Goal: Task Accomplishment & Management: Manage account settings

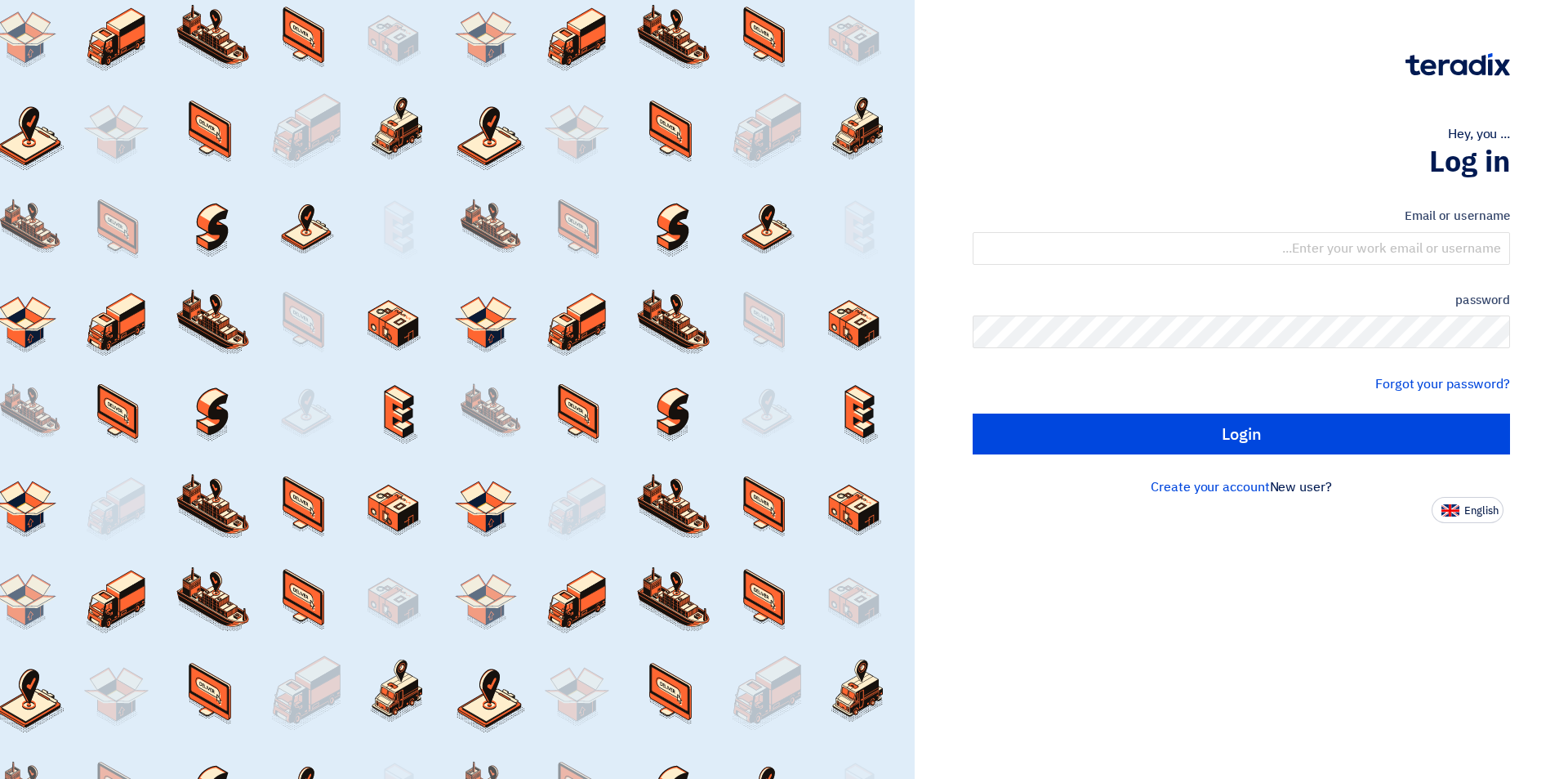
click at [1471, 515] on font "English" at bounding box center [1482, 510] width 34 height 15
type input "Sign in"
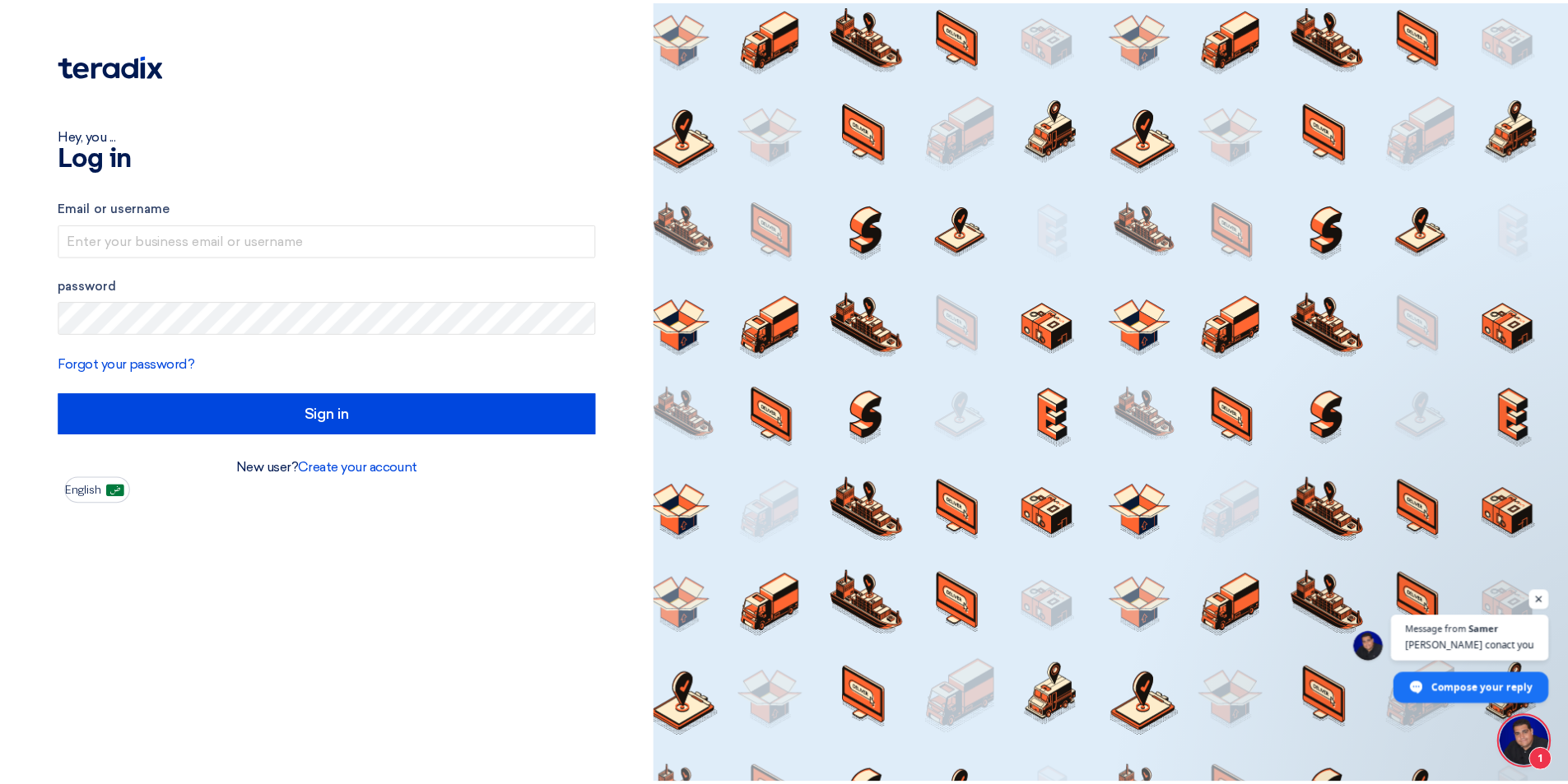
scroll to position [13, 0]
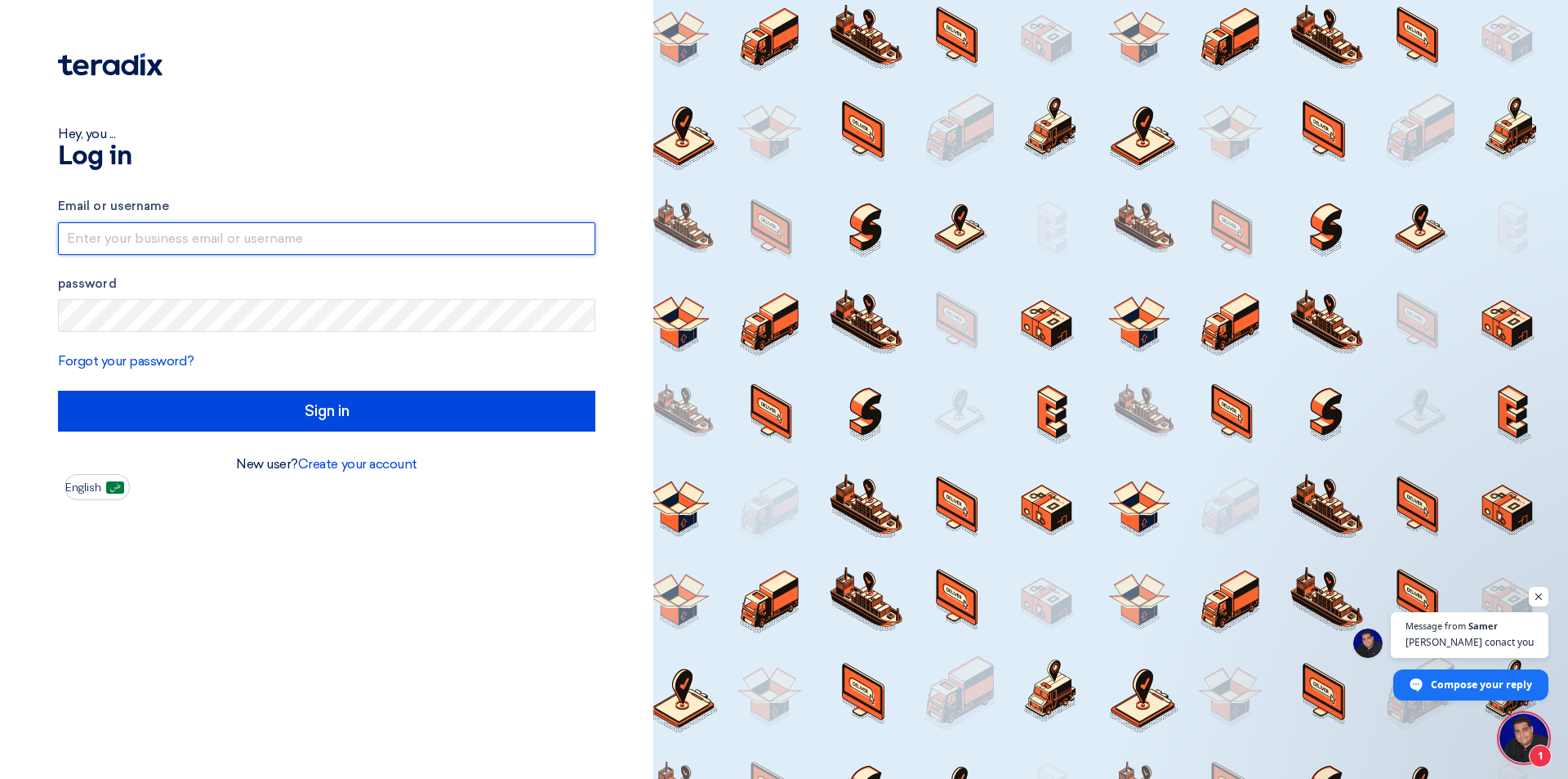
click at [332, 243] on input "text" at bounding box center [326, 239] width 537 height 32
type input "[EMAIL_ADDRESS][DOMAIN_NAME]"
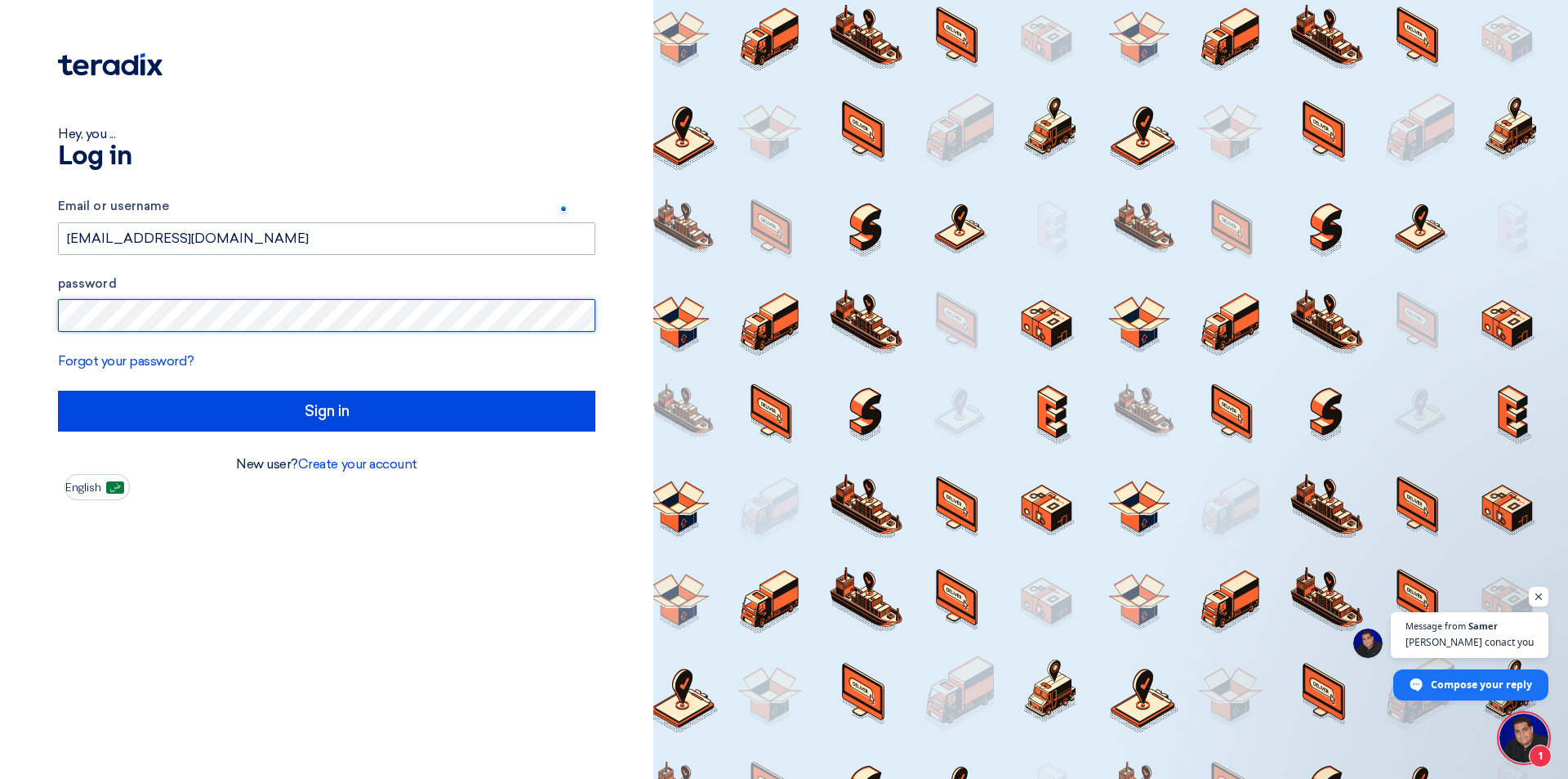
click at [58, 390] on input "Sign in" at bounding box center [326, 411] width 537 height 41
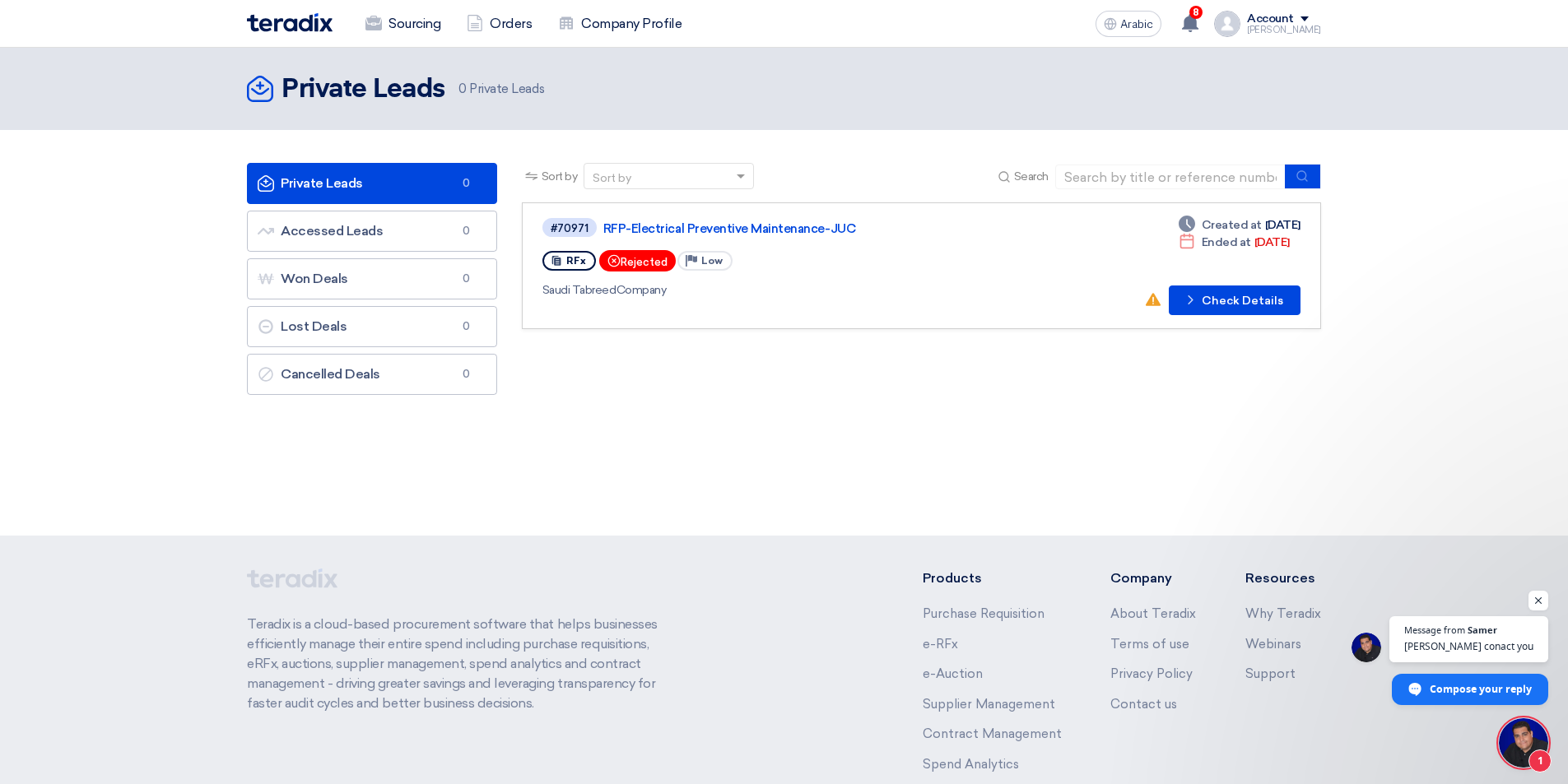
click at [386, 186] on link "Private Leads Private Leads 0" at bounding box center [372, 183] width 250 height 41
click at [391, 236] on link "Accessed Leads Accessed Leads 0" at bounding box center [372, 231] width 250 height 41
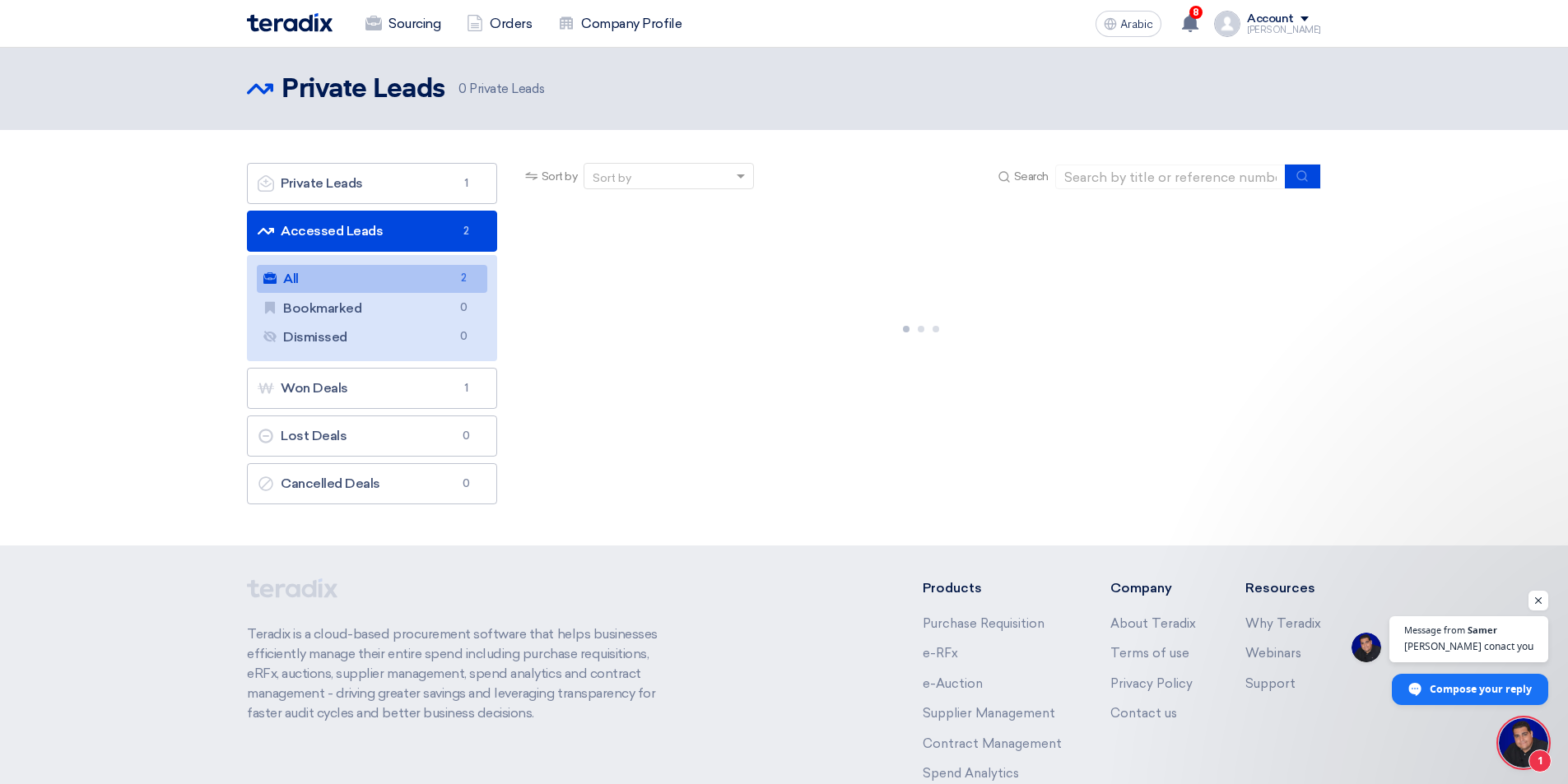
click at [426, 282] on link "All All 2" at bounding box center [372, 279] width 231 height 28
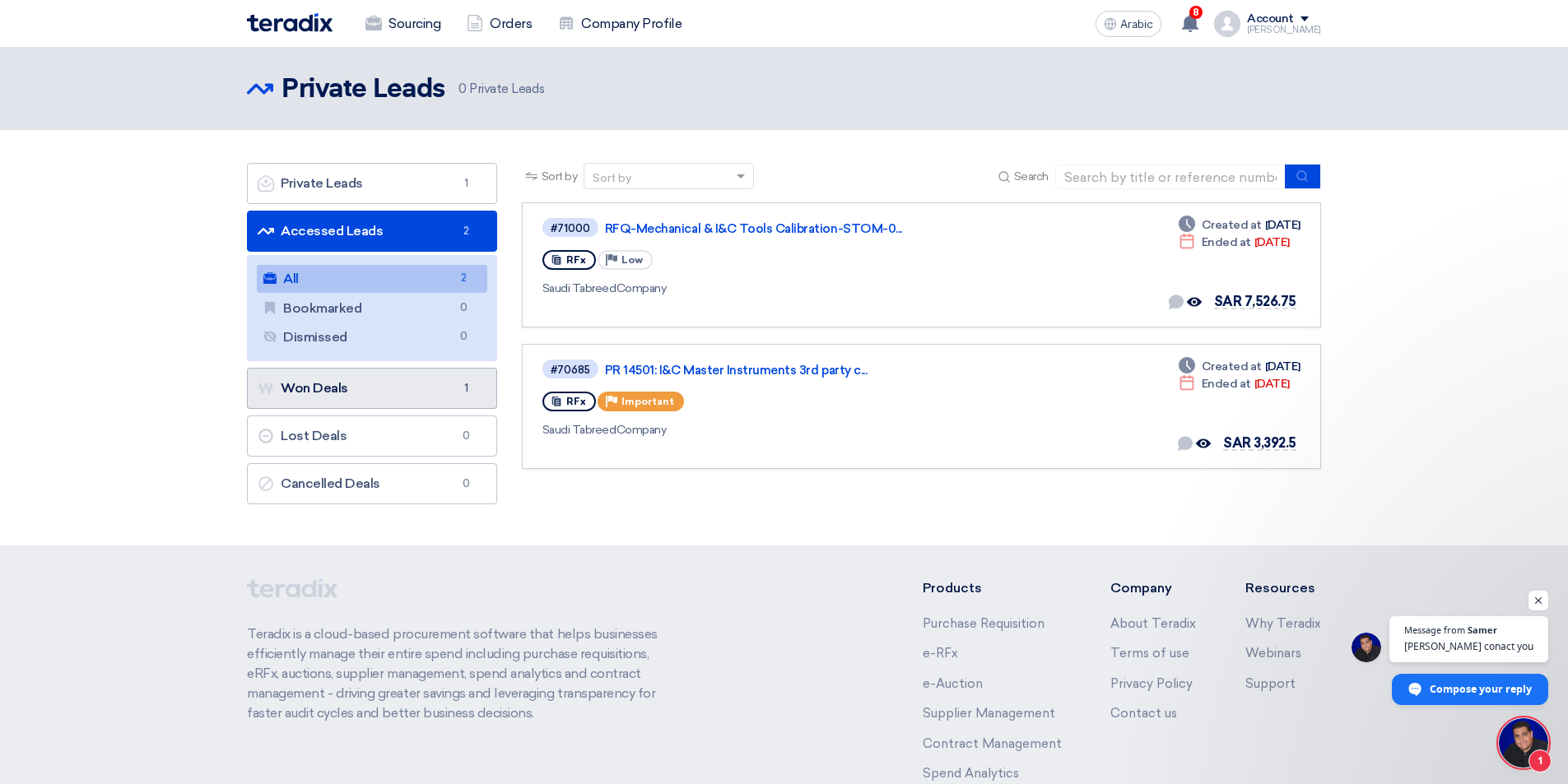
click at [366, 386] on link "Won Deals Won Deals 1" at bounding box center [372, 388] width 250 height 41
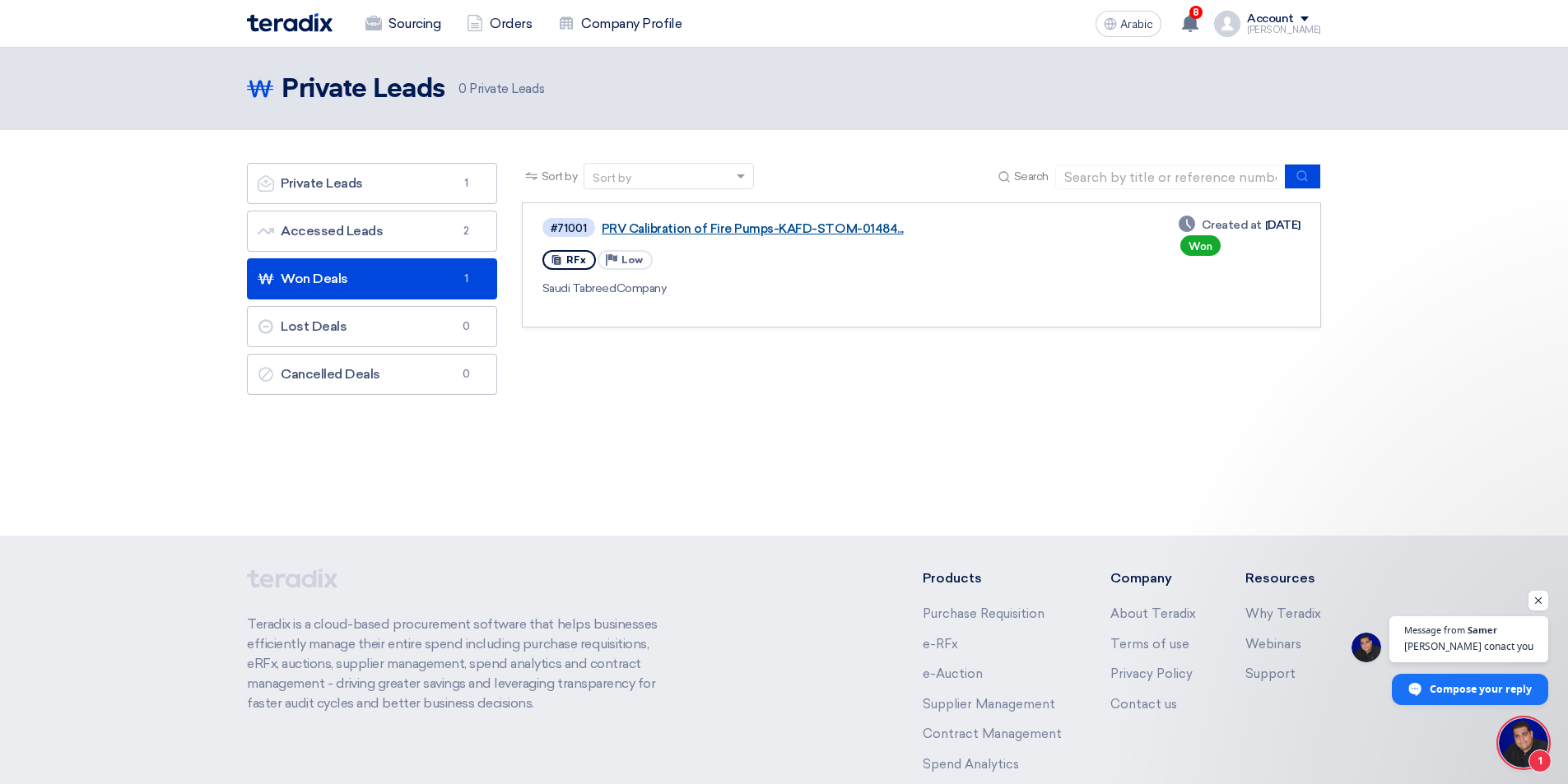
click at [761, 228] on font "PRV Calibration of Fire Pumps-KAFD-STOM-01484..." at bounding box center [753, 228] width 302 height 14
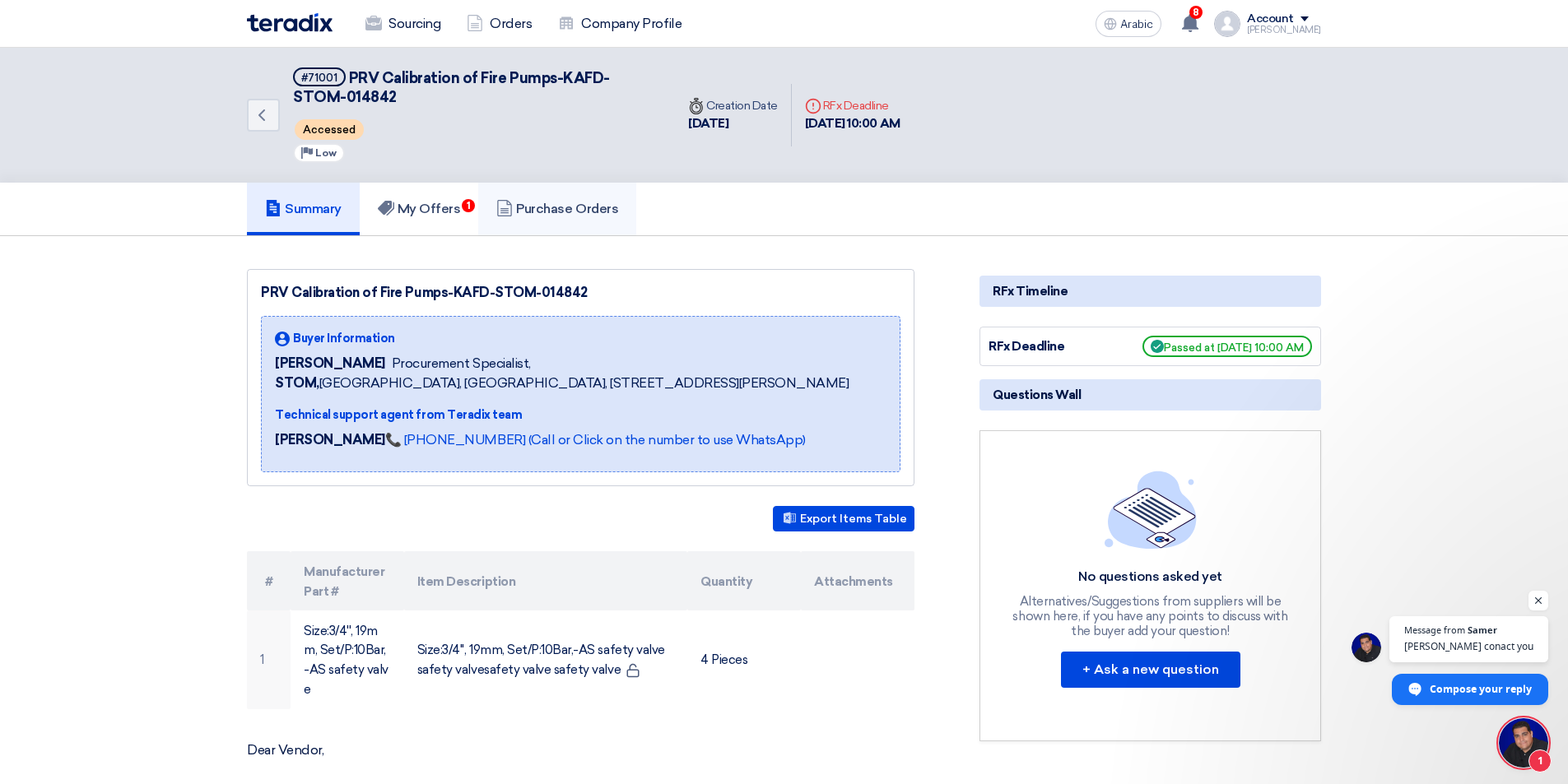
click at [585, 203] on font "Purchase Orders" at bounding box center [567, 208] width 102 height 15
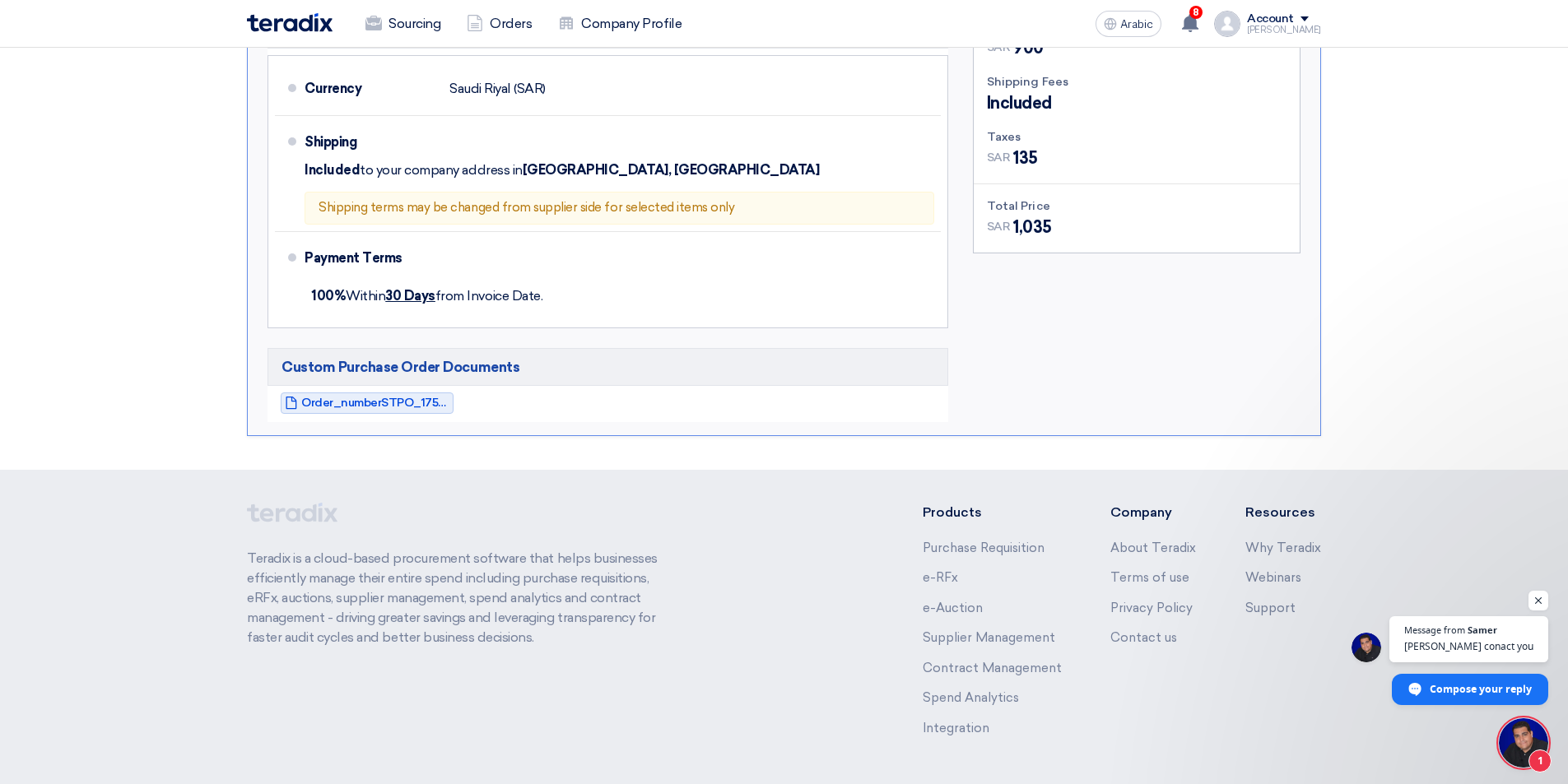
scroll to position [576, 0]
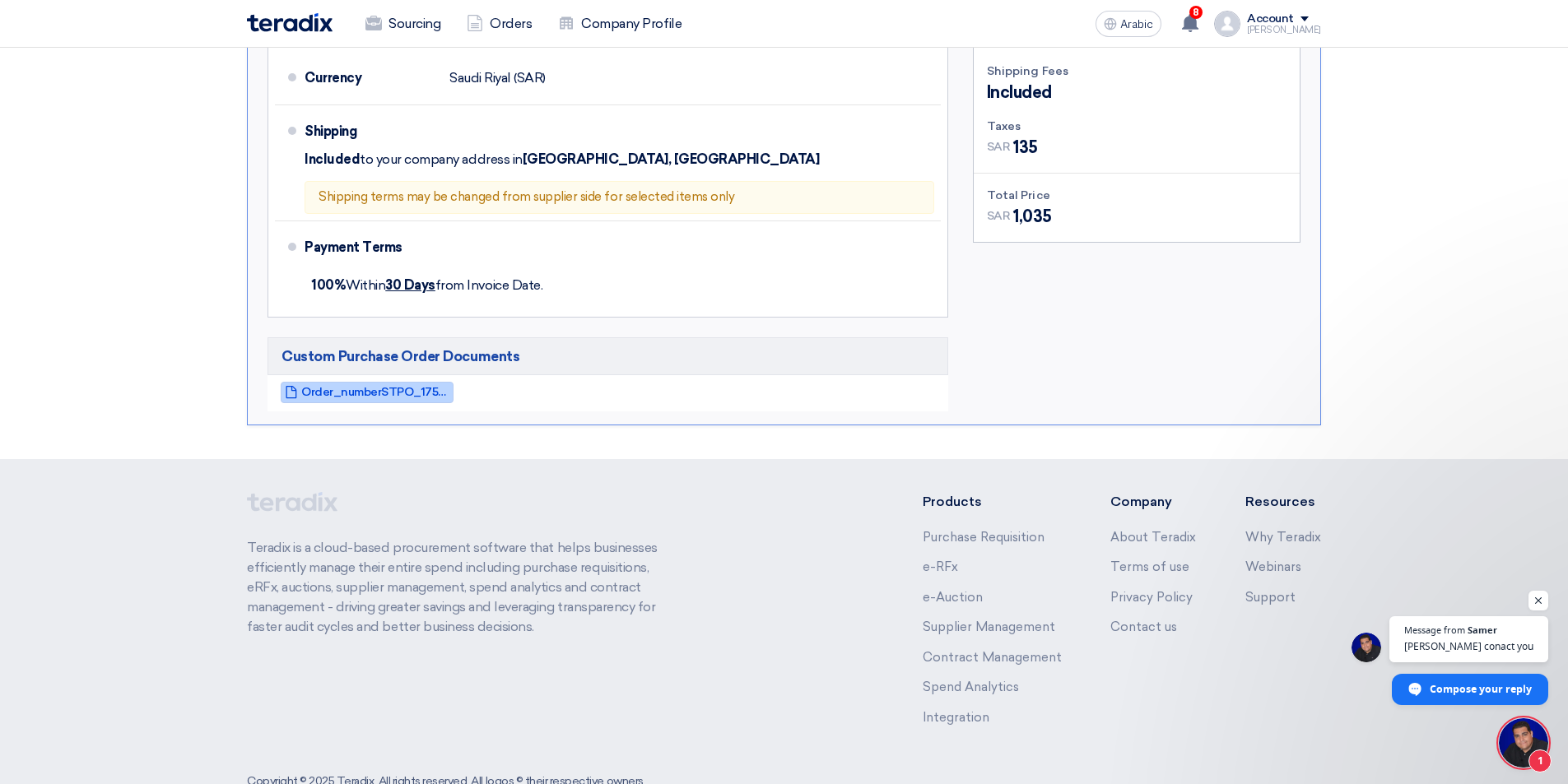
click at [400, 389] on font "Order_numberSTPO_1755756913298.pdf" at bounding box center [412, 392] width 223 height 14
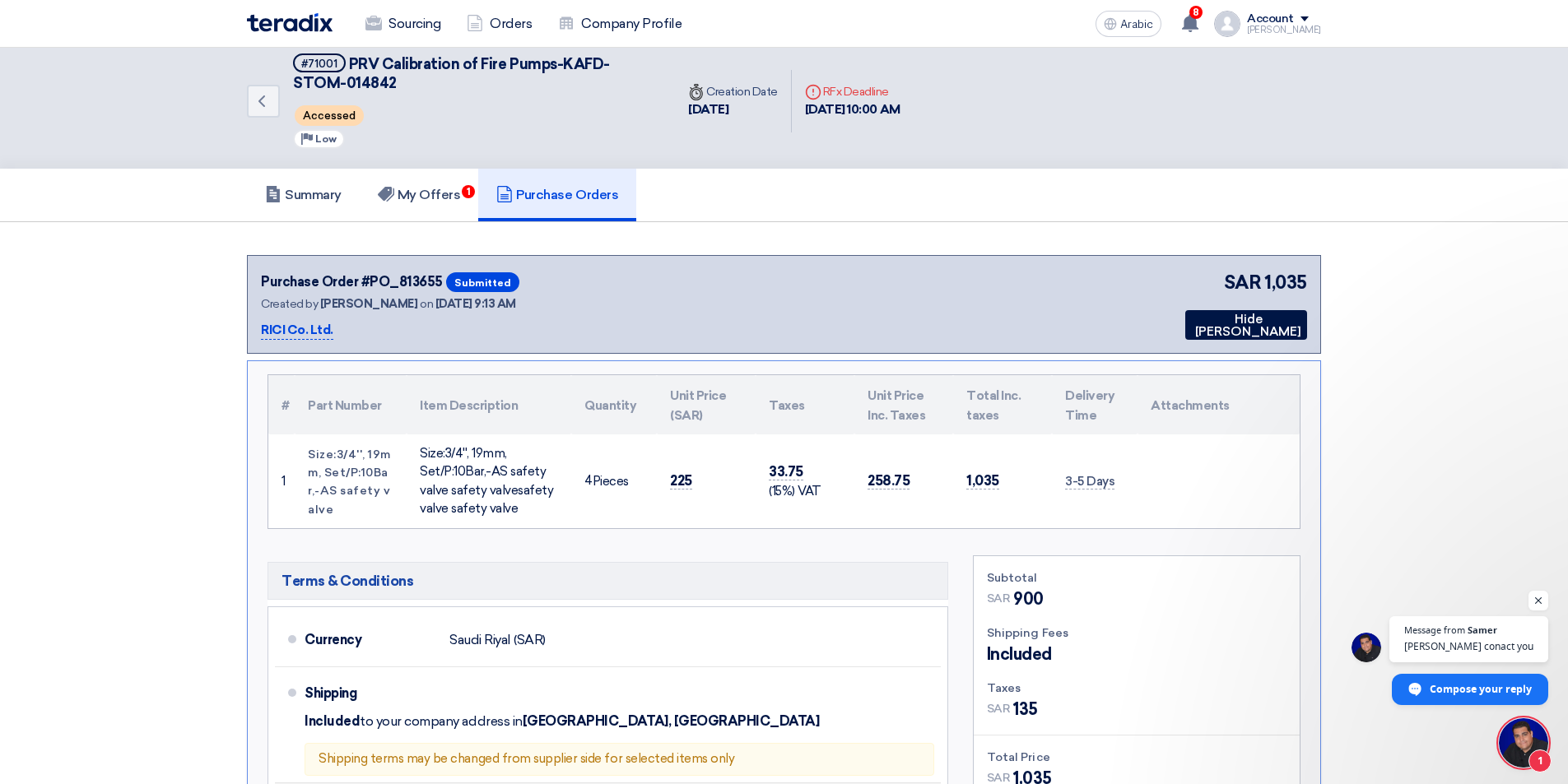
scroll to position [0, 0]
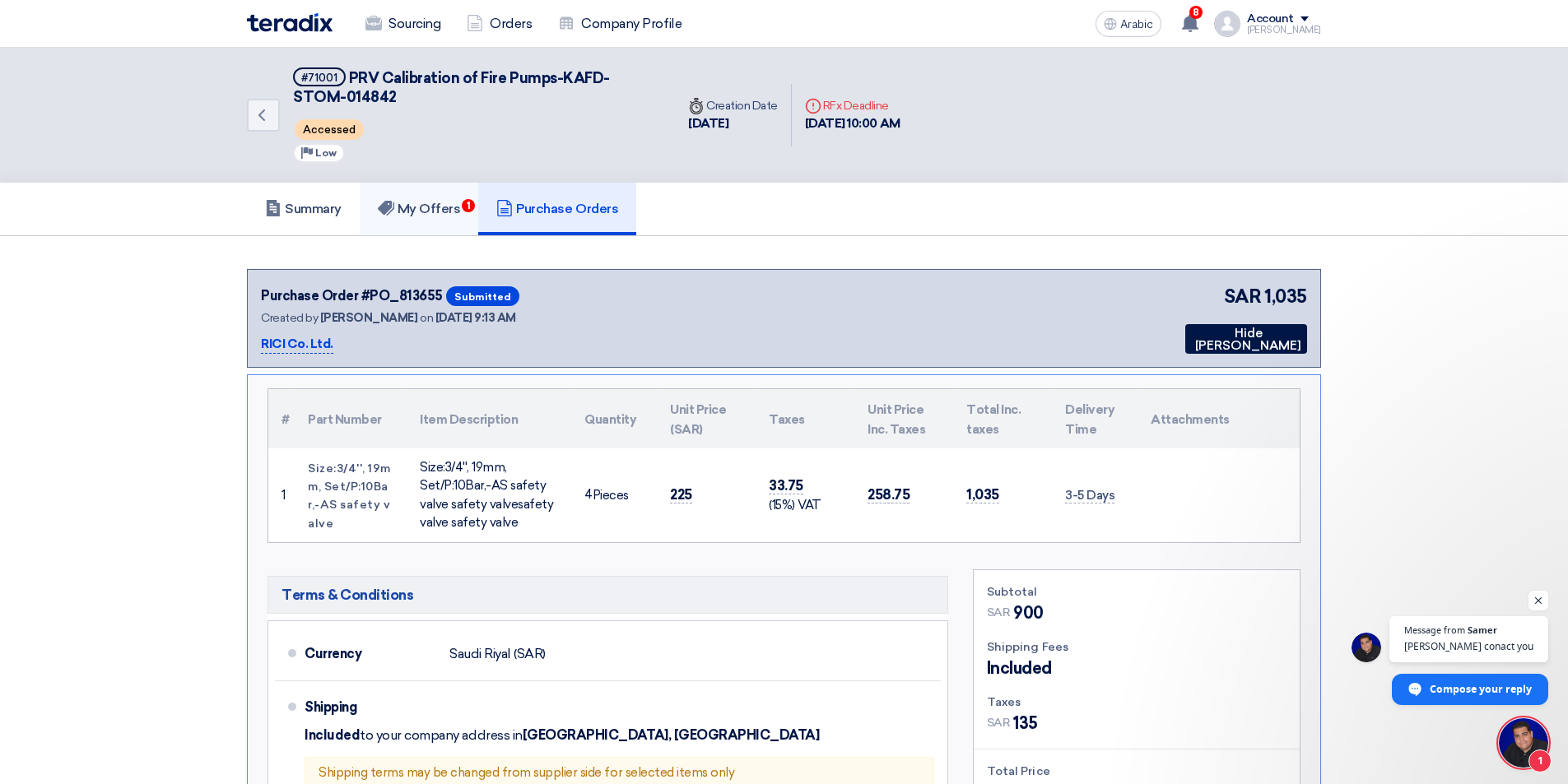
click at [432, 216] on font "My Offers" at bounding box center [429, 208] width 63 height 15
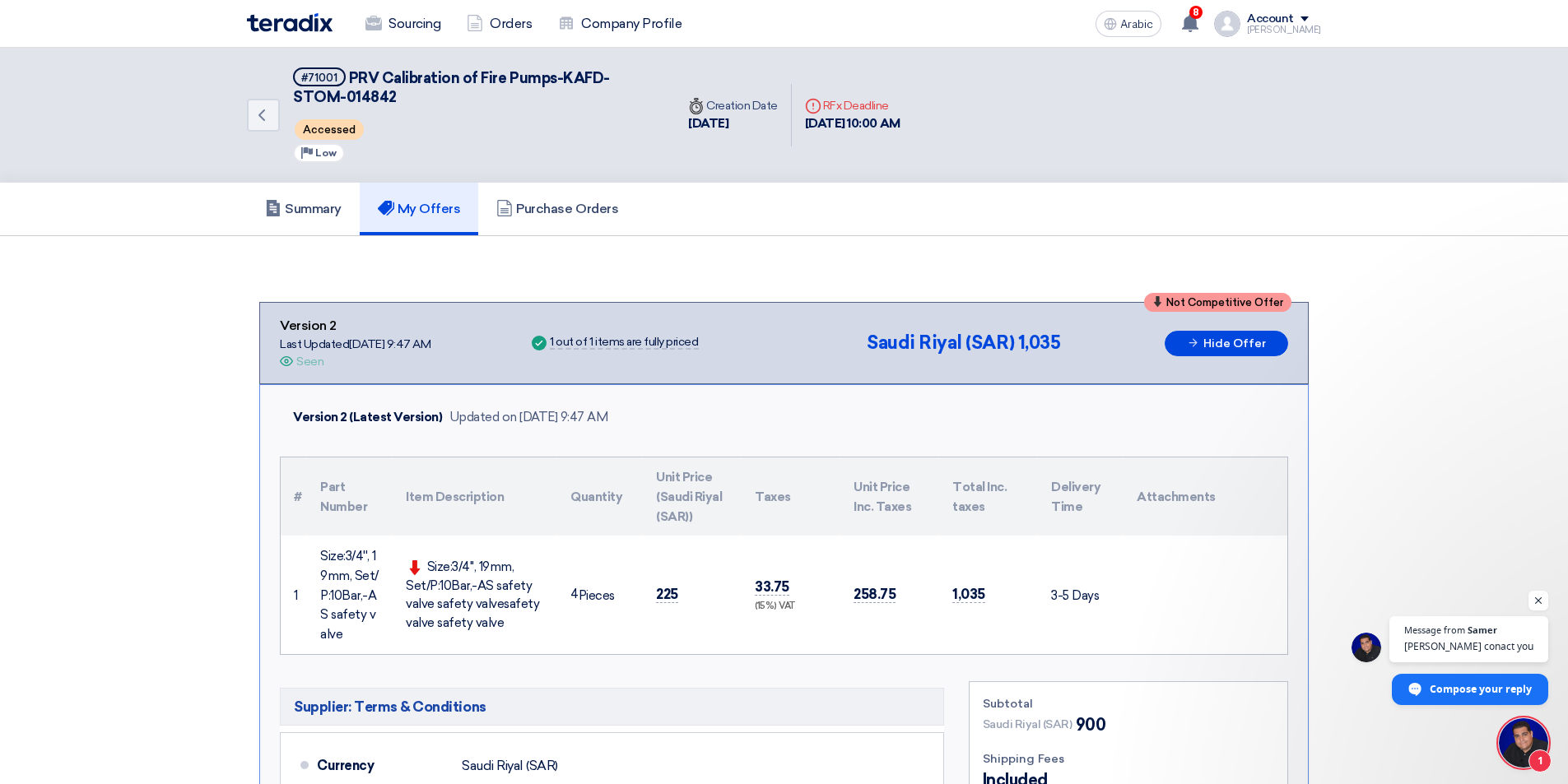
drag, startPoint x: 404, startPoint y: 104, endPoint x: 395, endPoint y: 106, distance: 9.2
click at [386, 100] on h5 "#71001 PRV Calibration of Fire Pumps-KAFD-STOM-014842" at bounding box center [474, 87] width 362 height 40
drag, startPoint x: 414, startPoint y: 103, endPoint x: 351, endPoint y: 80, distance: 67.1
click at [351, 80] on h5 "#71001 PRV Calibration of Fire Pumps-KAFD-STOM-014842" at bounding box center [474, 87] width 362 height 40
copy font "PRV Calibration of Fire Pumps-KAFD-STOM-014842"
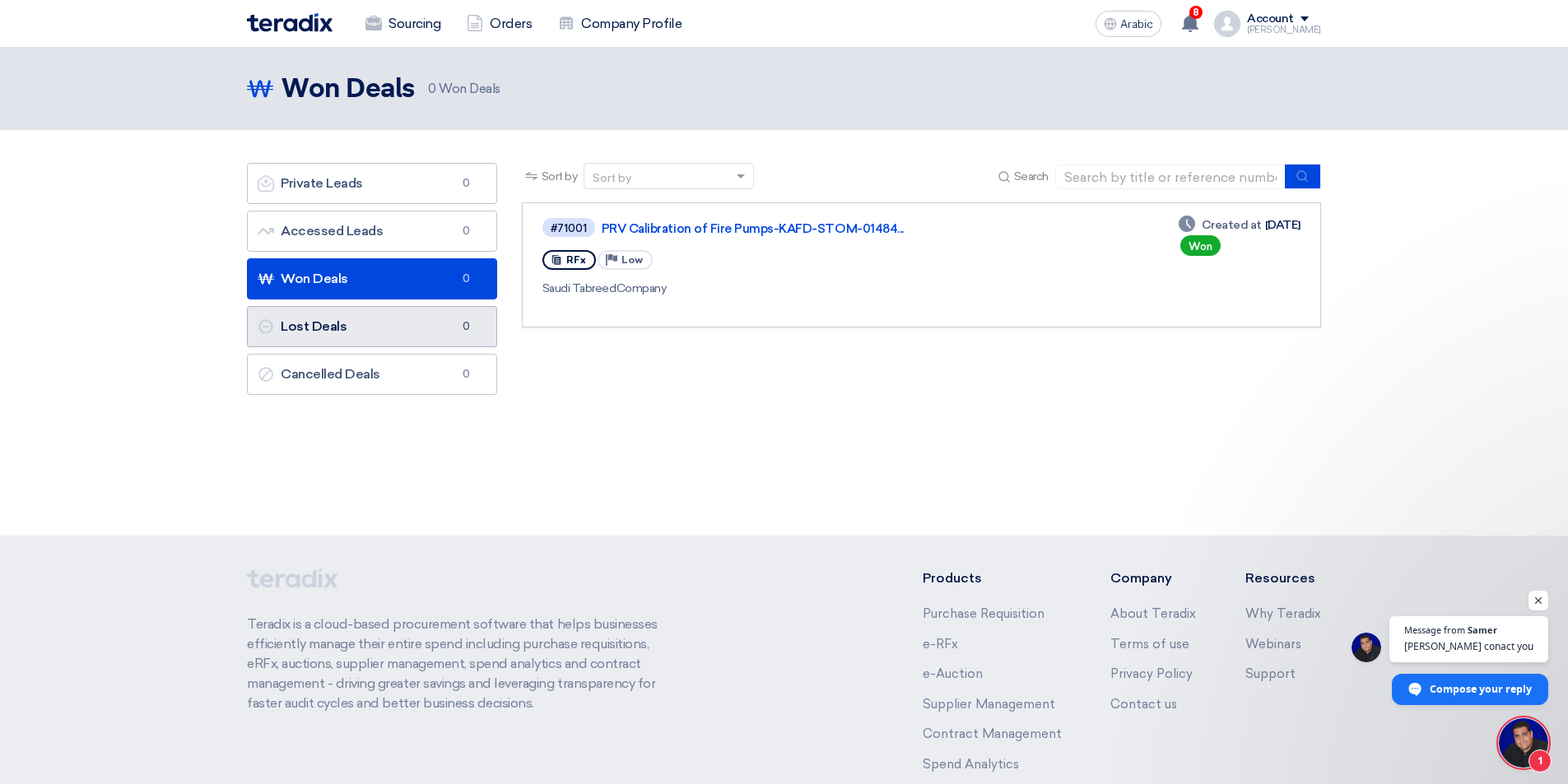
click at [392, 326] on link "Lost Deals Lost Deals 0" at bounding box center [372, 326] width 250 height 41
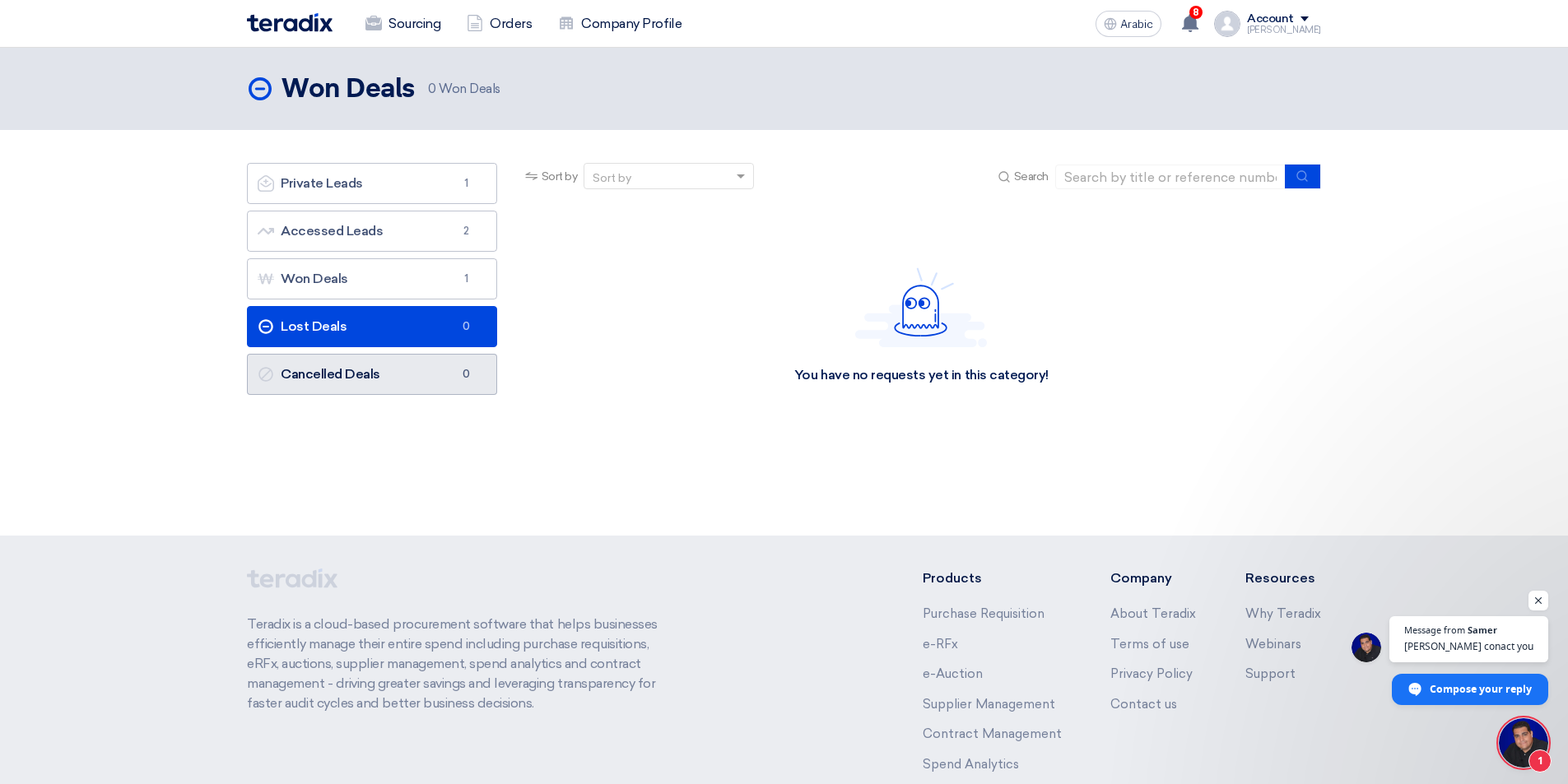
click at [386, 380] on link "Cancelled Deals Cancelled Deals 0" at bounding box center [372, 374] width 250 height 41
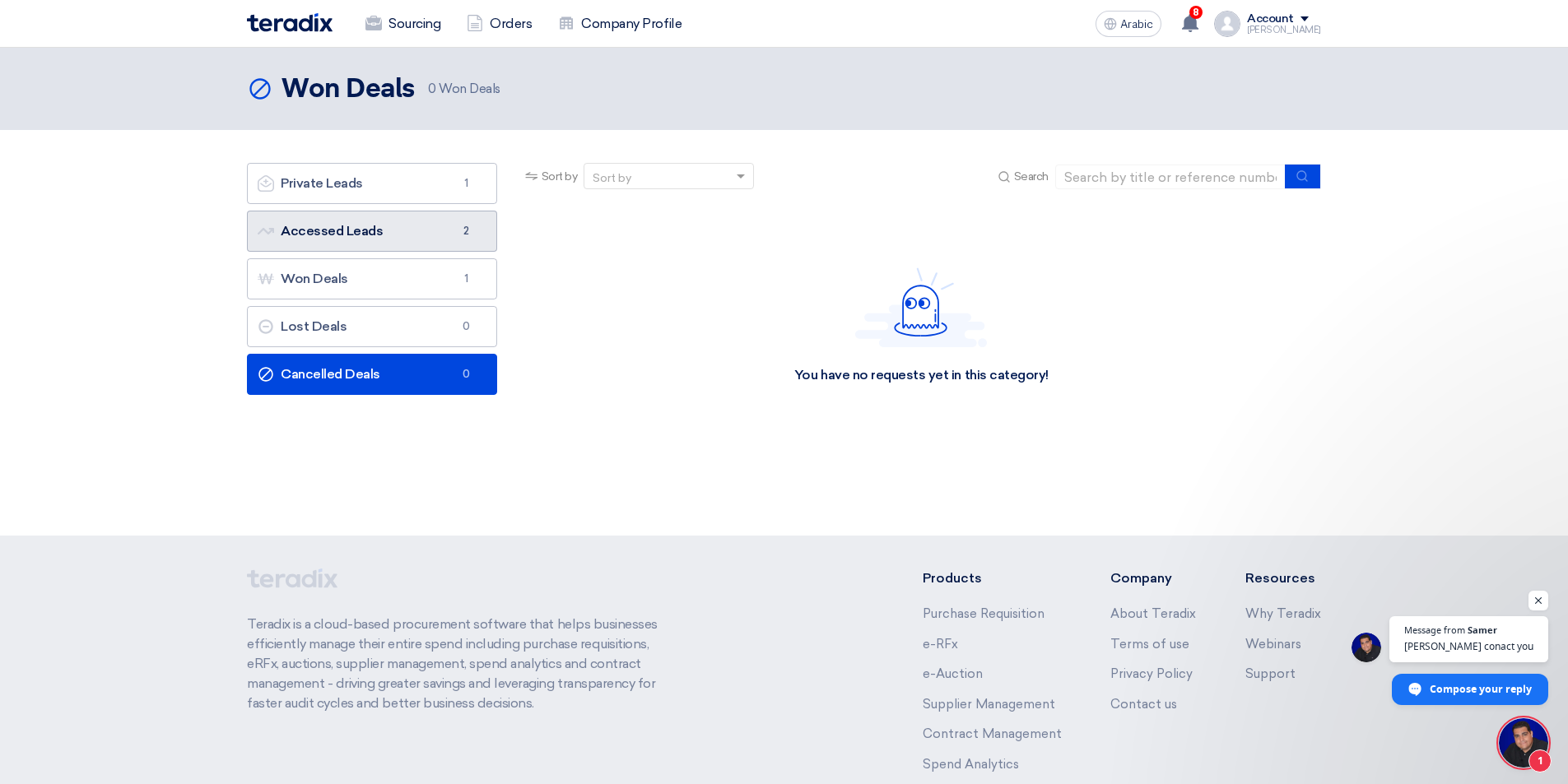
click at [413, 234] on link "Accessed Leads Accessed Leads 2" at bounding box center [372, 231] width 250 height 41
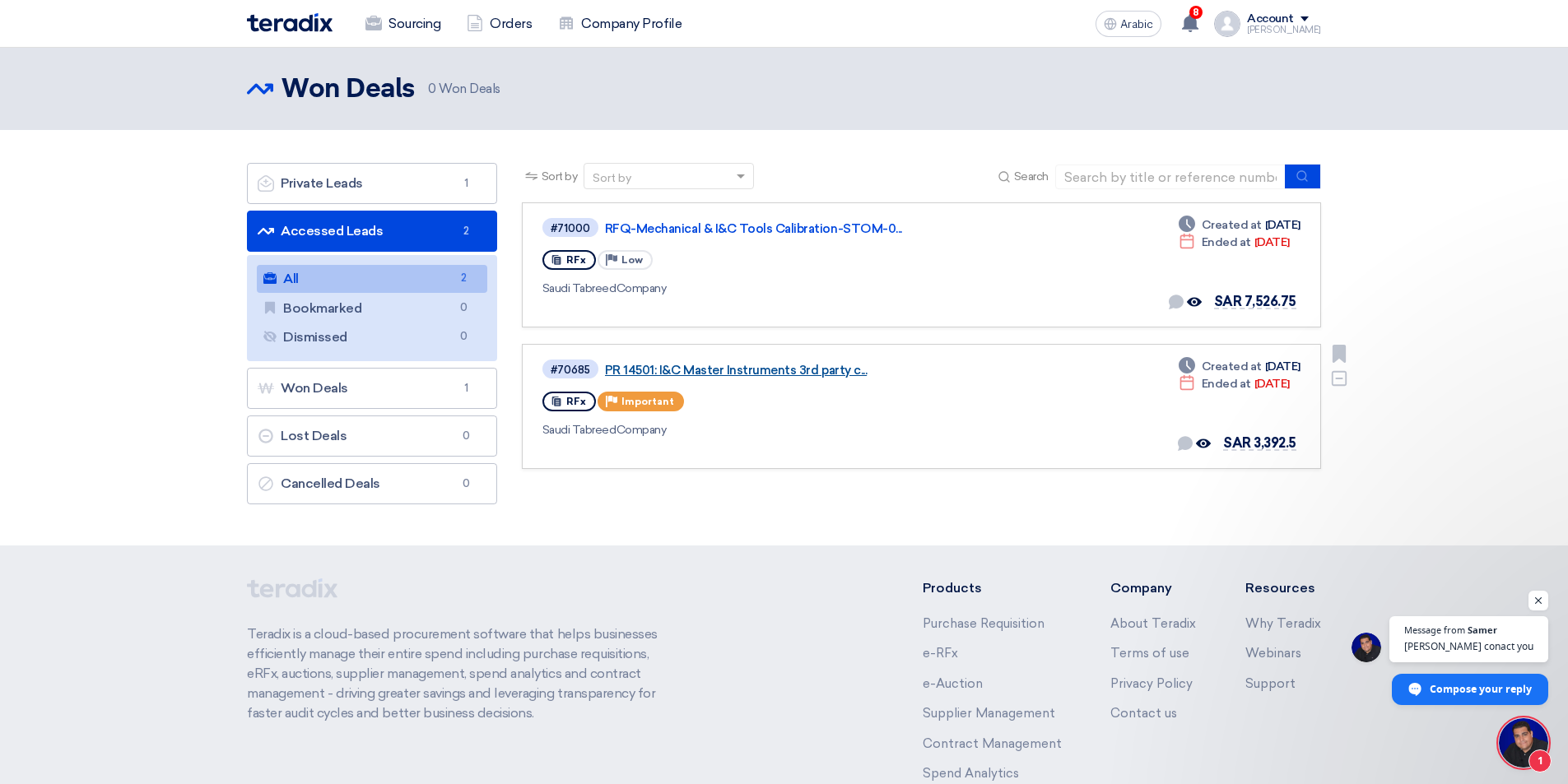
click at [746, 375] on font "PR 14501: I&C Master Instruments 3rd party c..." at bounding box center [735, 369] width 261 height 14
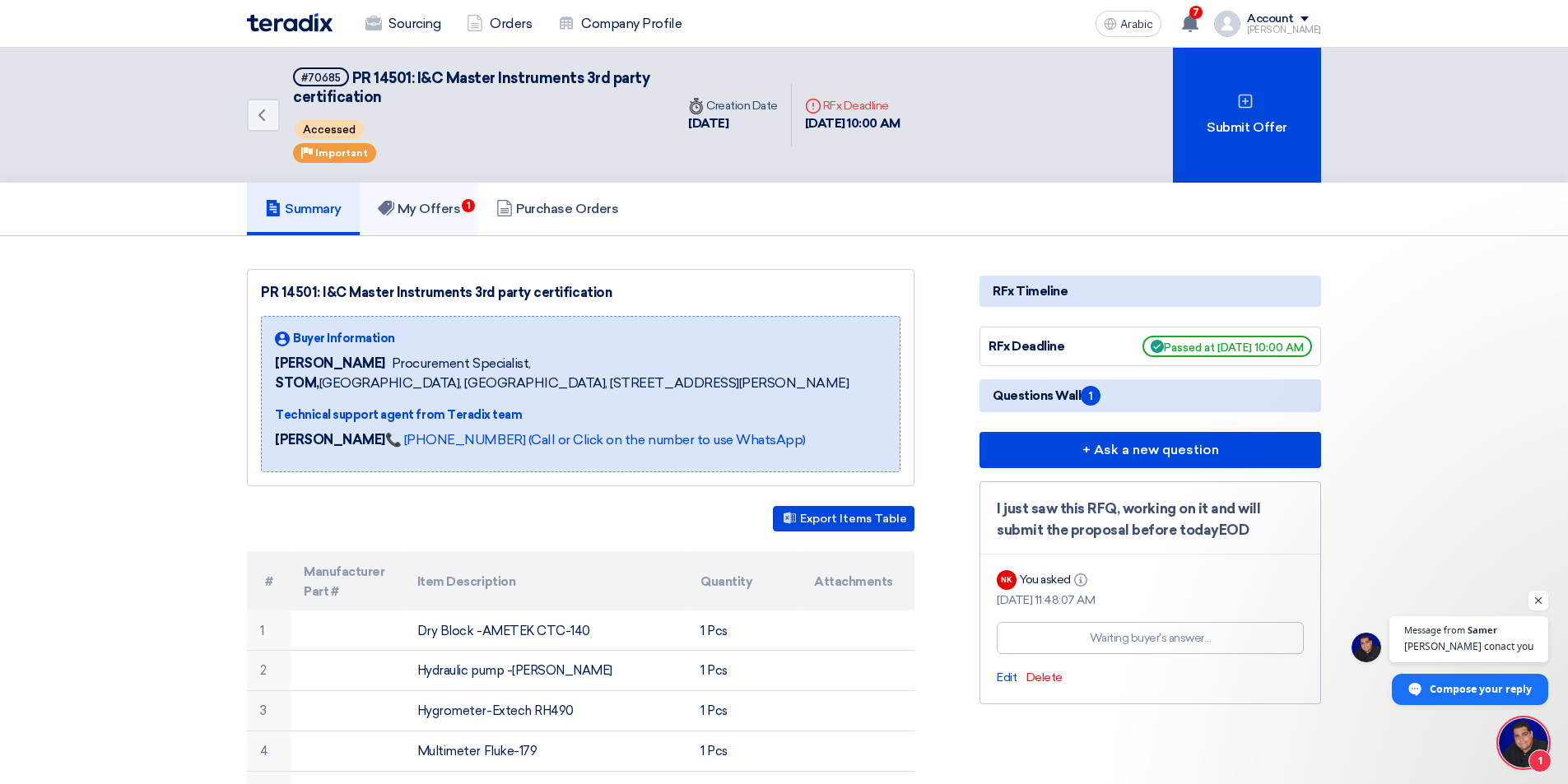
click at [451, 206] on font "My Offers" at bounding box center [429, 208] width 63 height 15
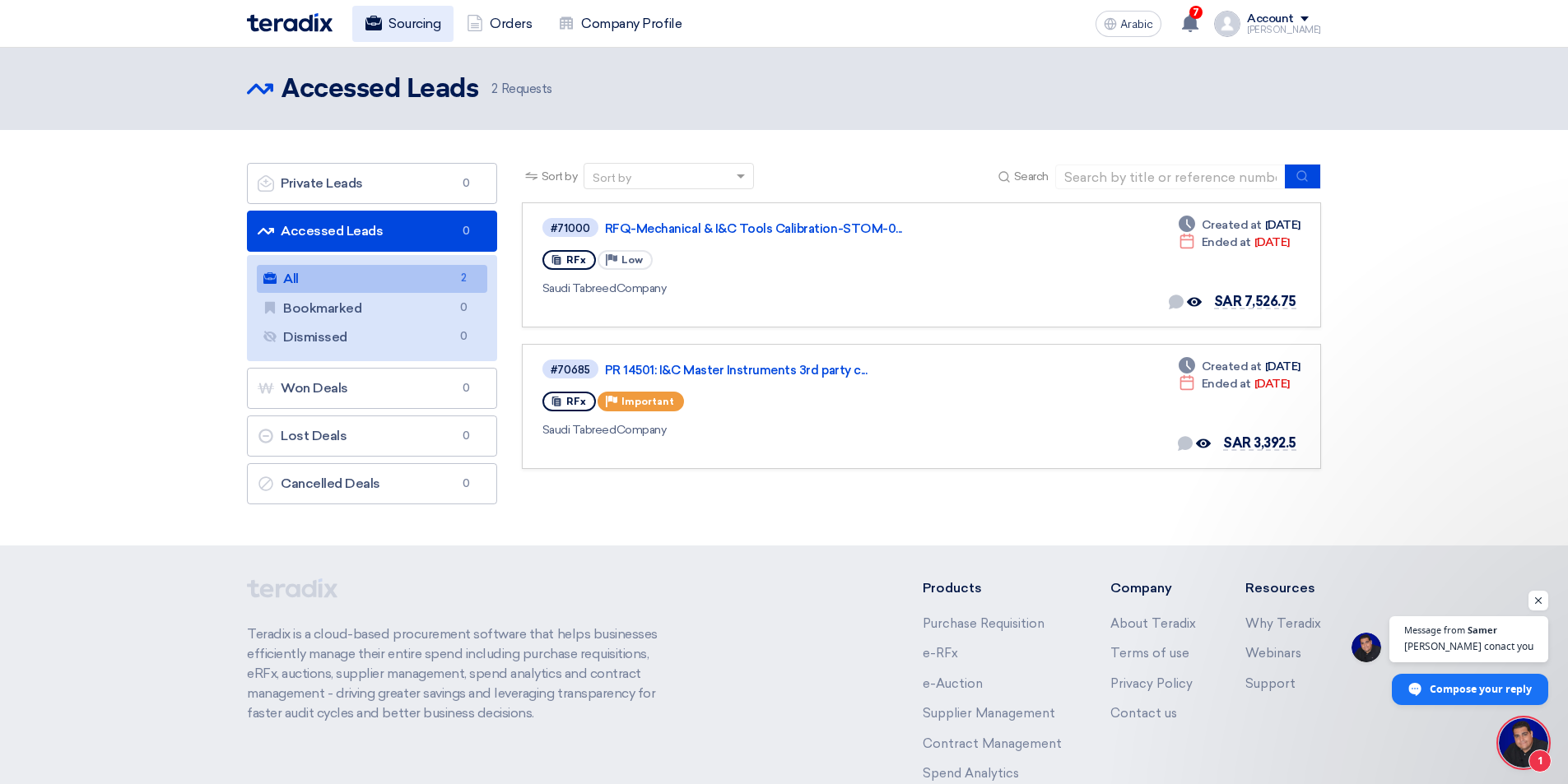
click at [418, 19] on font "Sourcing" at bounding box center [414, 23] width 52 height 15
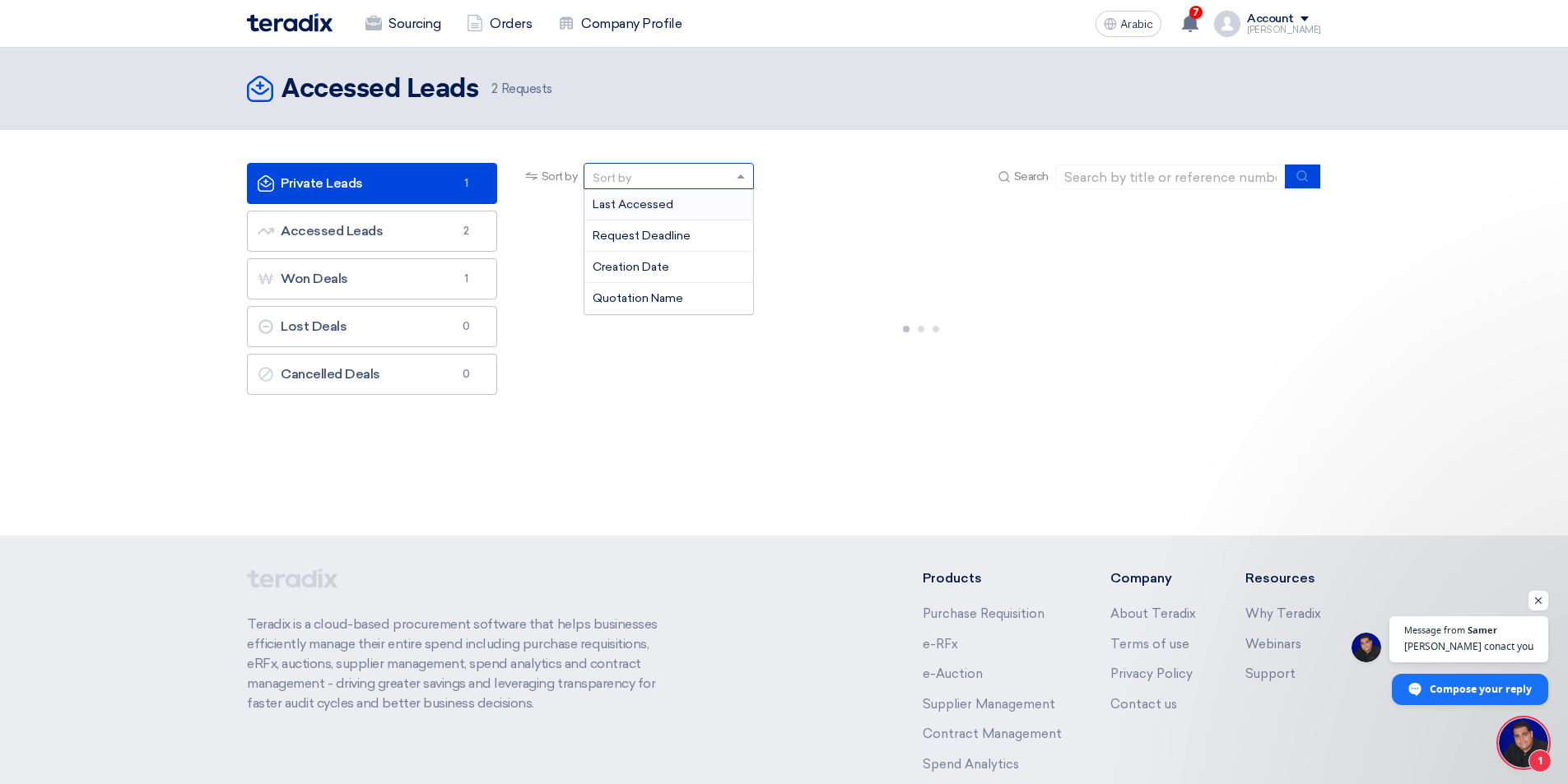
click at [736, 179] on span at bounding box center [742, 177] width 20 height 17
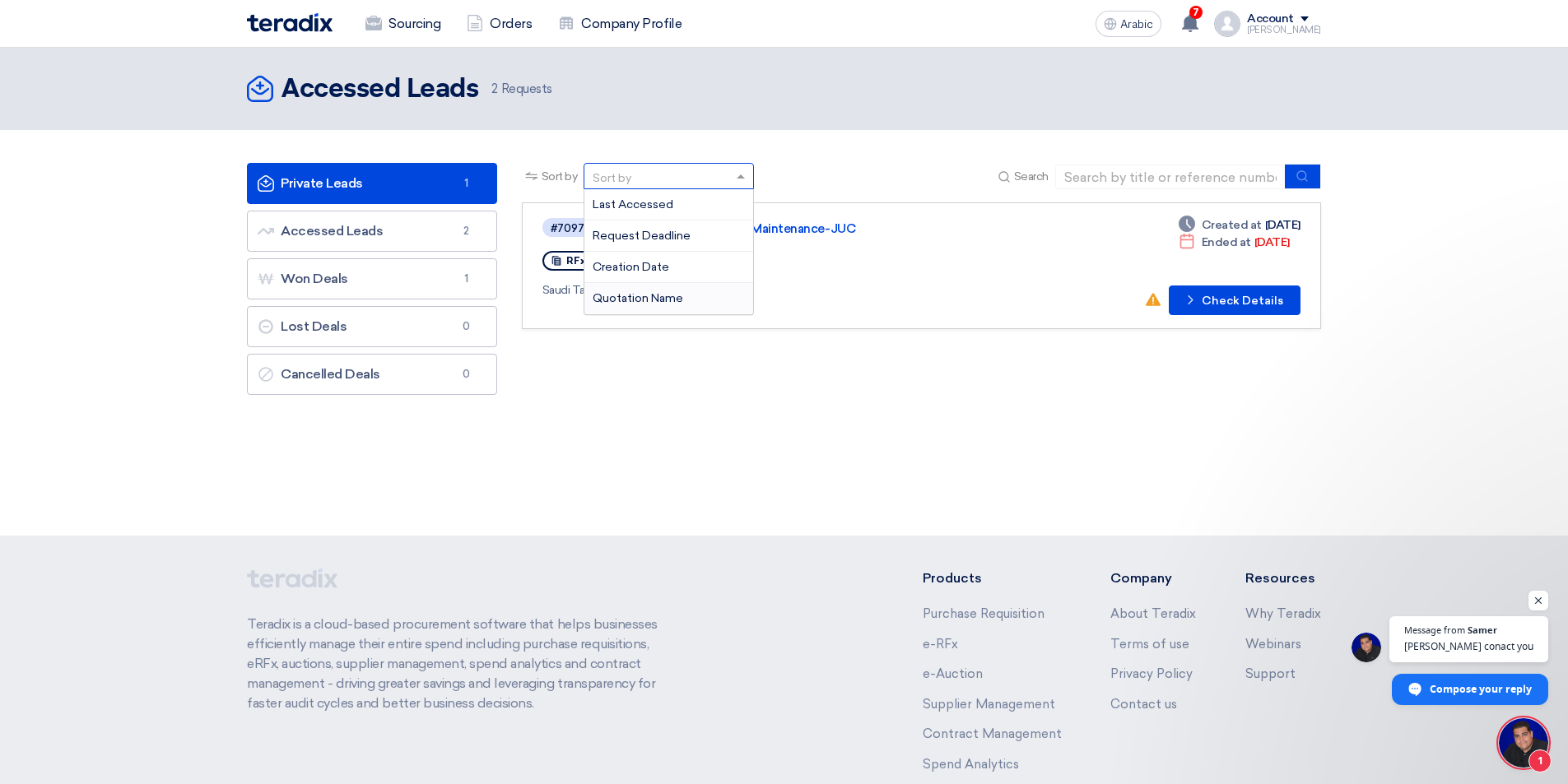
click at [851, 414] on section "Private Leads Private Leads 1 Accessed Leads Accessed Leads 2 Won Deals Won Dea…" at bounding box center [784, 282] width 1568 height 306
click at [1189, 14] on span "7" at bounding box center [1196, 12] width 13 height 13
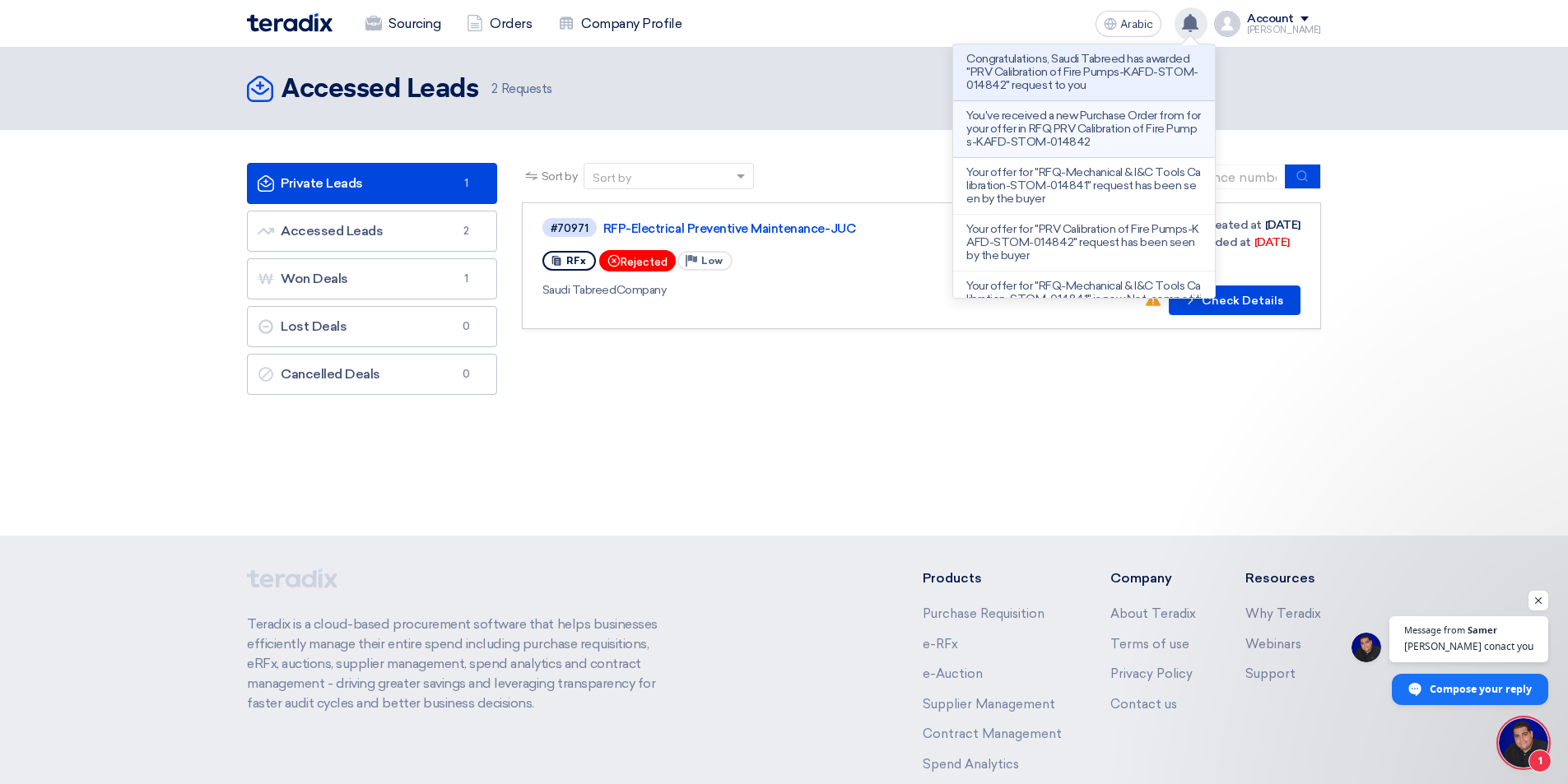
click at [1131, 130] on font "You've received a new Purchase Order from for your offer in RFQ PRV Calibration…" at bounding box center [1083, 129] width 234 height 40
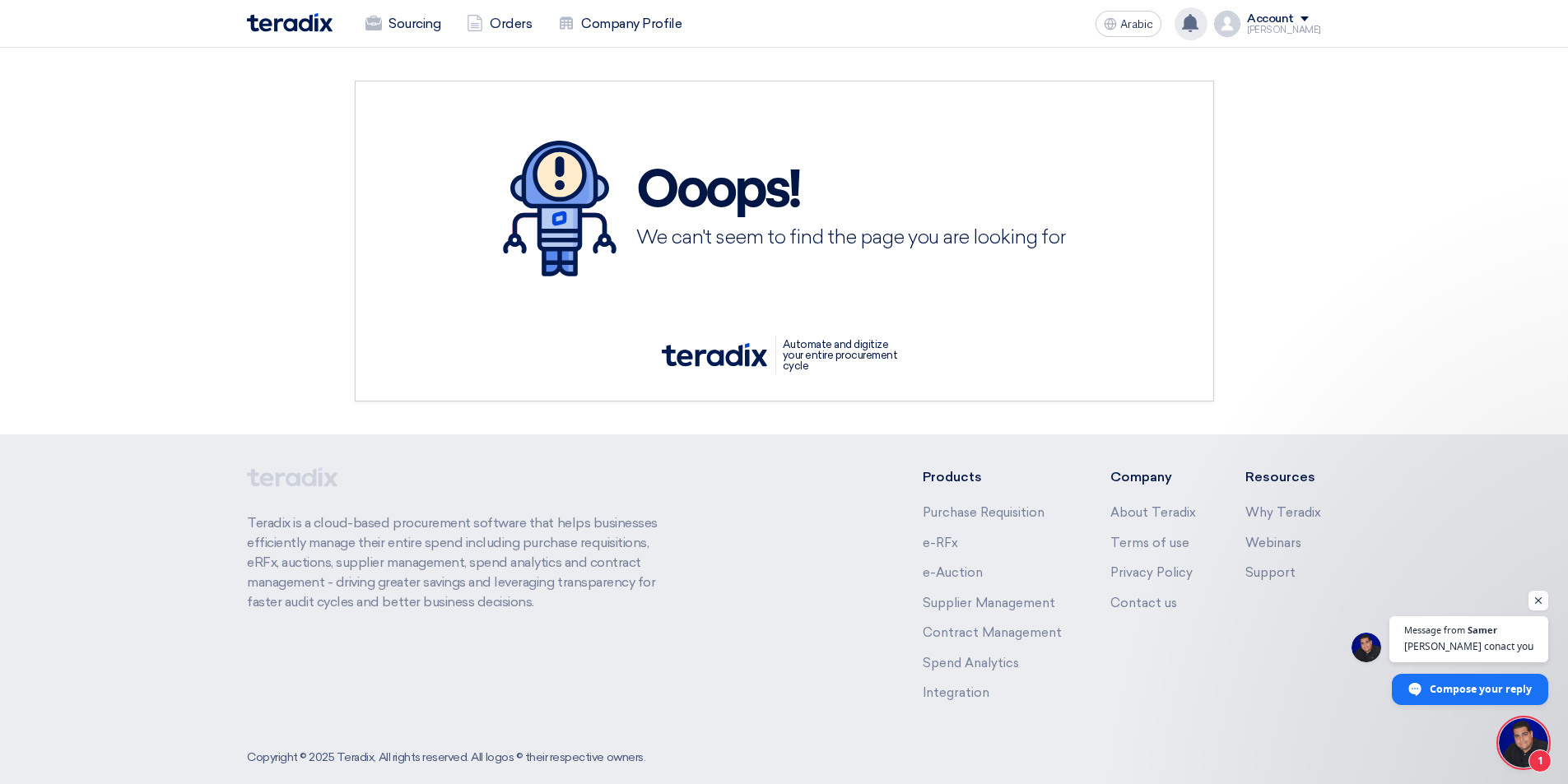
click at [1182, 24] on use at bounding box center [1189, 23] width 16 height 18
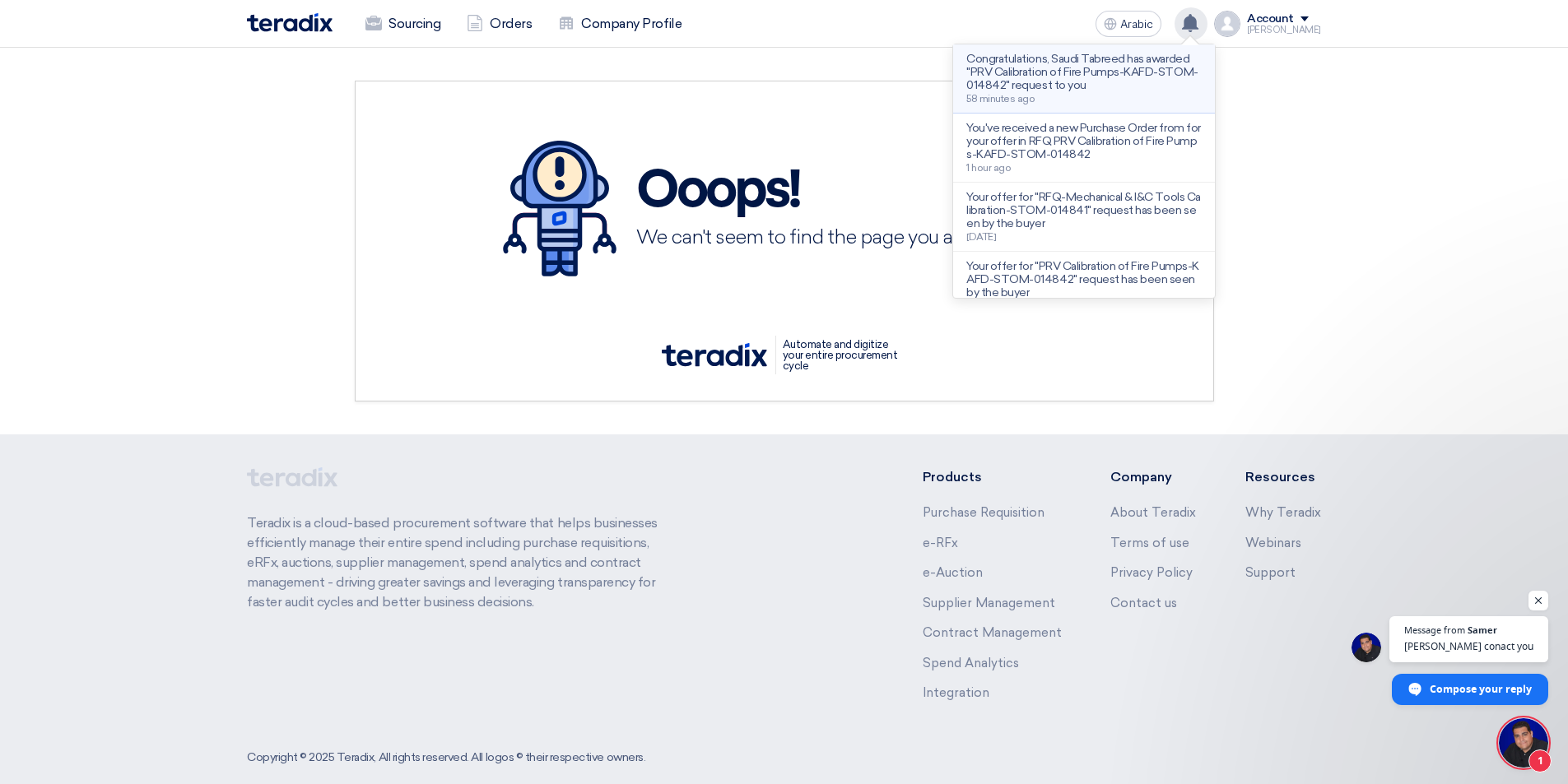
click at [1121, 83] on p "Congratulations, Saudi Tabreed has awarded "PRV Calibration of Fire Pumps-KAFD-…" at bounding box center [1083, 72] width 236 height 39
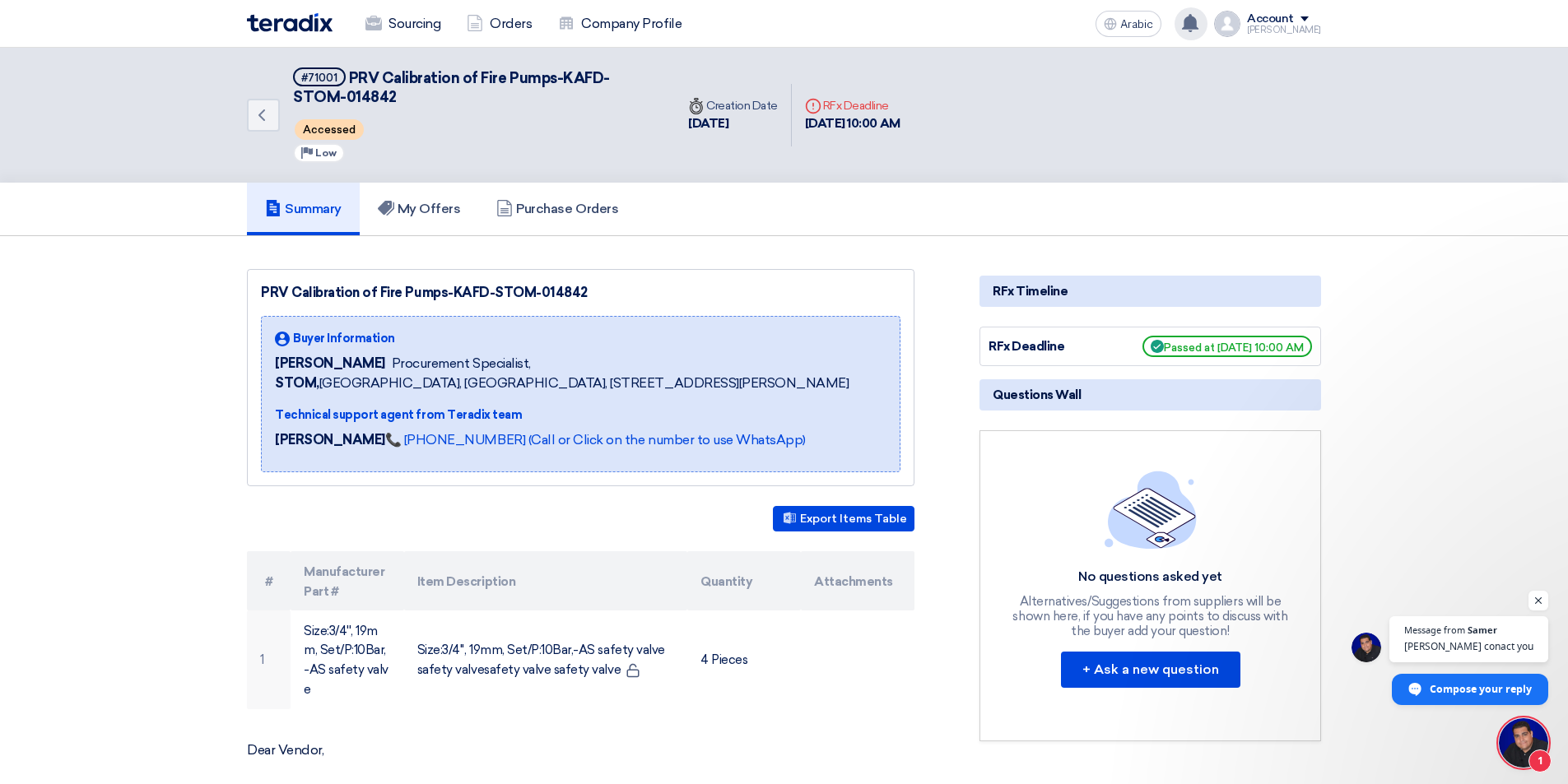
click at [1185, 25] on use at bounding box center [1189, 23] width 16 height 18
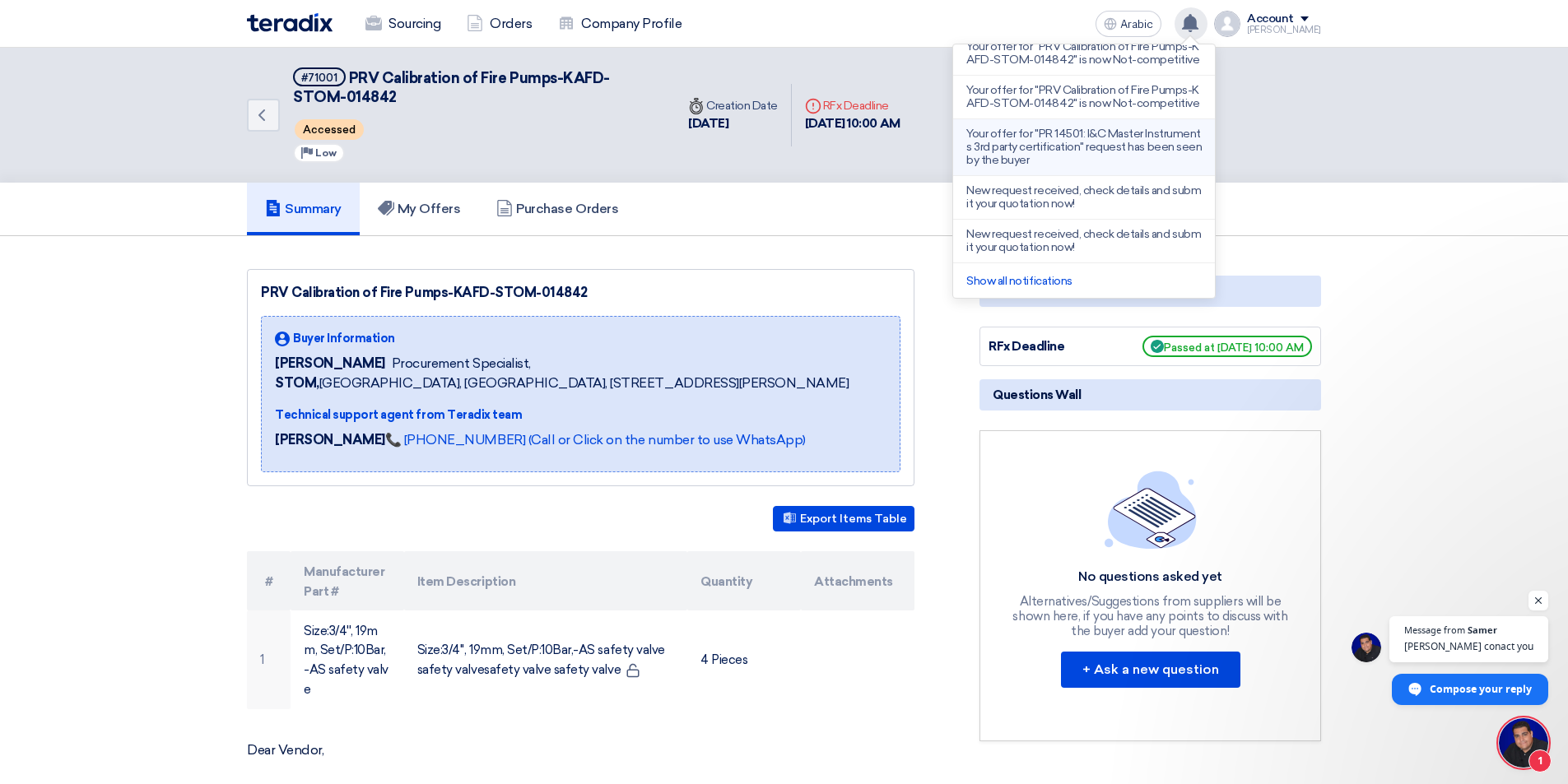
scroll to position [323, 0]
click at [1049, 277] on font "Show all notifications" at bounding box center [1019, 280] width 106 height 14
